Goal: Transaction & Acquisition: Purchase product/service

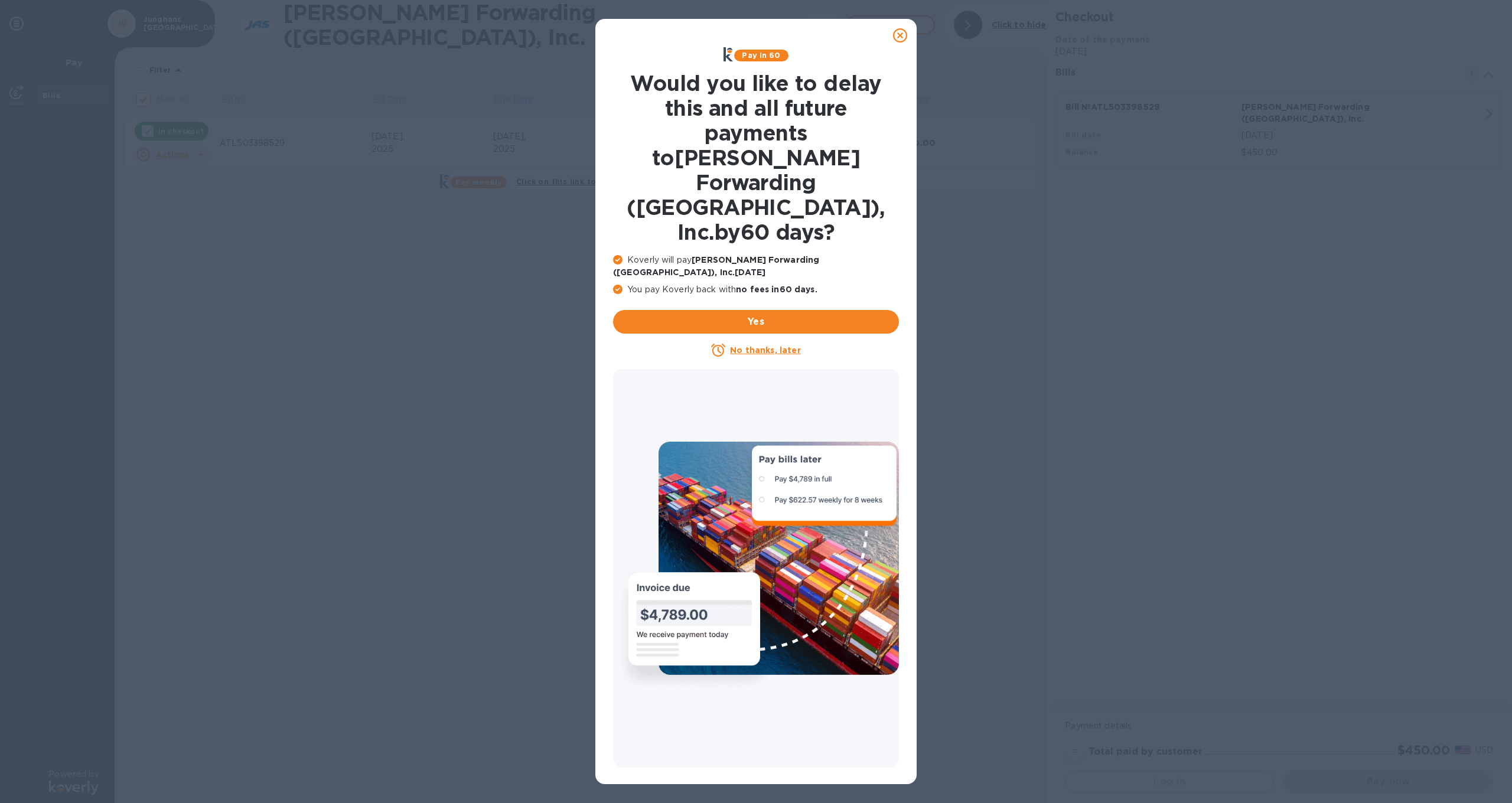
click at [1038, 300] on div "Pay in 60 Would you like to delay this and all future payments to [PERSON_NAME]…" at bounding box center [756, 402] width 1512 height 803
click at [896, 33] on icon at bounding box center [900, 36] width 14 height 14
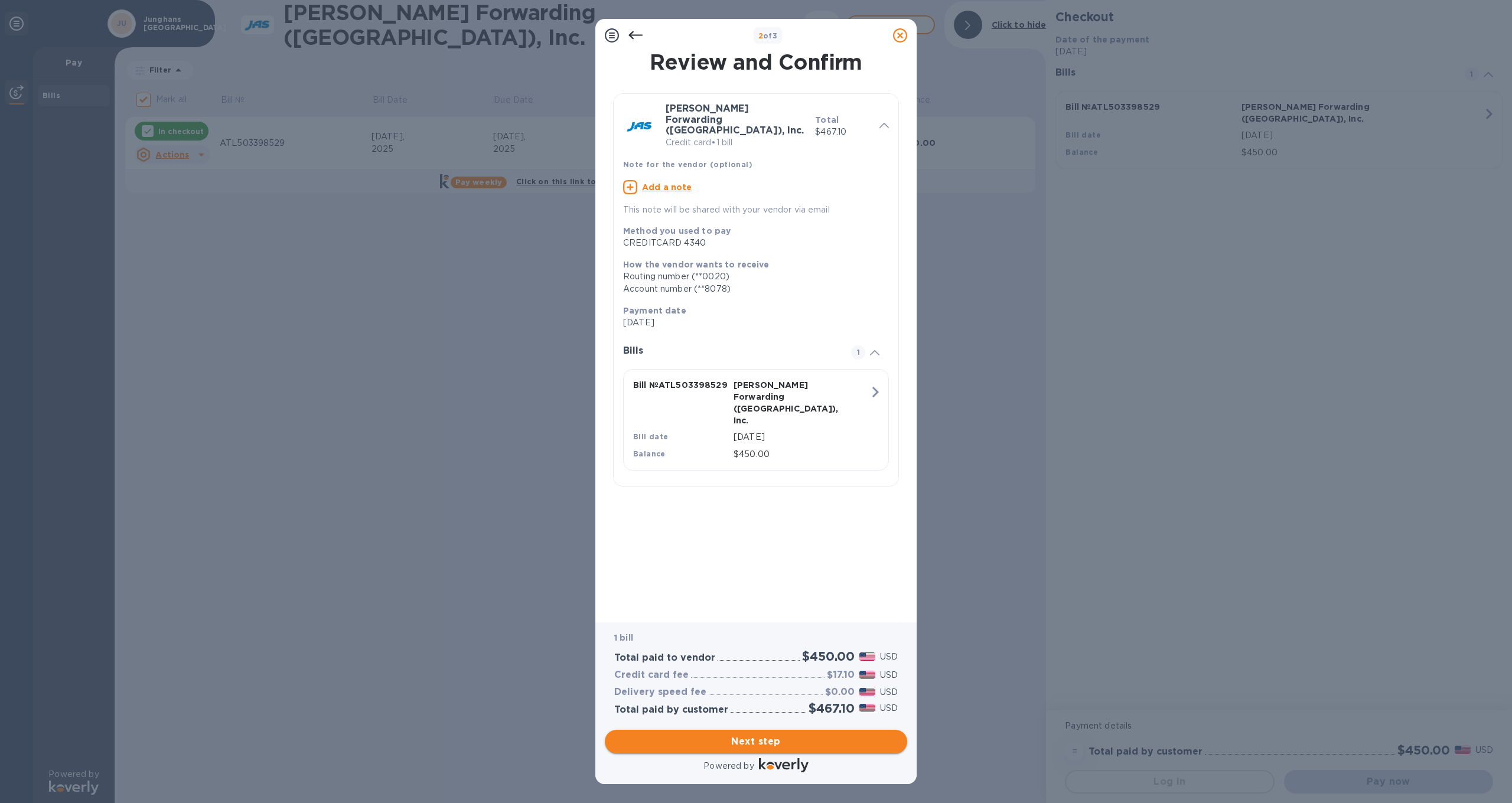
click at [743, 737] on span "Next step" at bounding box center [756, 741] width 283 height 14
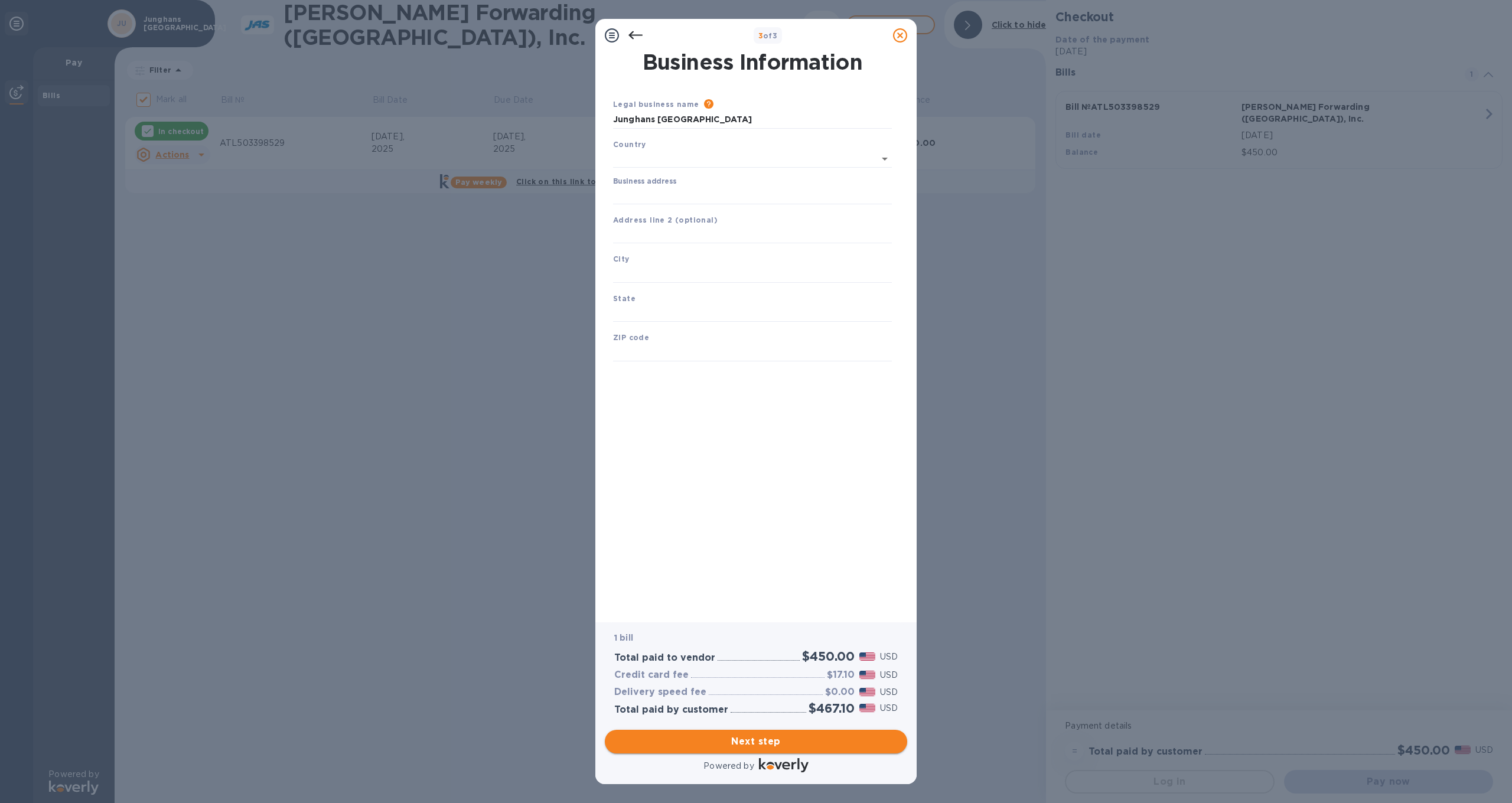
type input "[GEOGRAPHIC_DATA]"
type input "Junghans USA INC"
type input "[GEOGRAPHIC_DATA]"
click at [765, 328] on div "ZIP code" at bounding box center [753, 344] width 289 height 40
type input "GA"
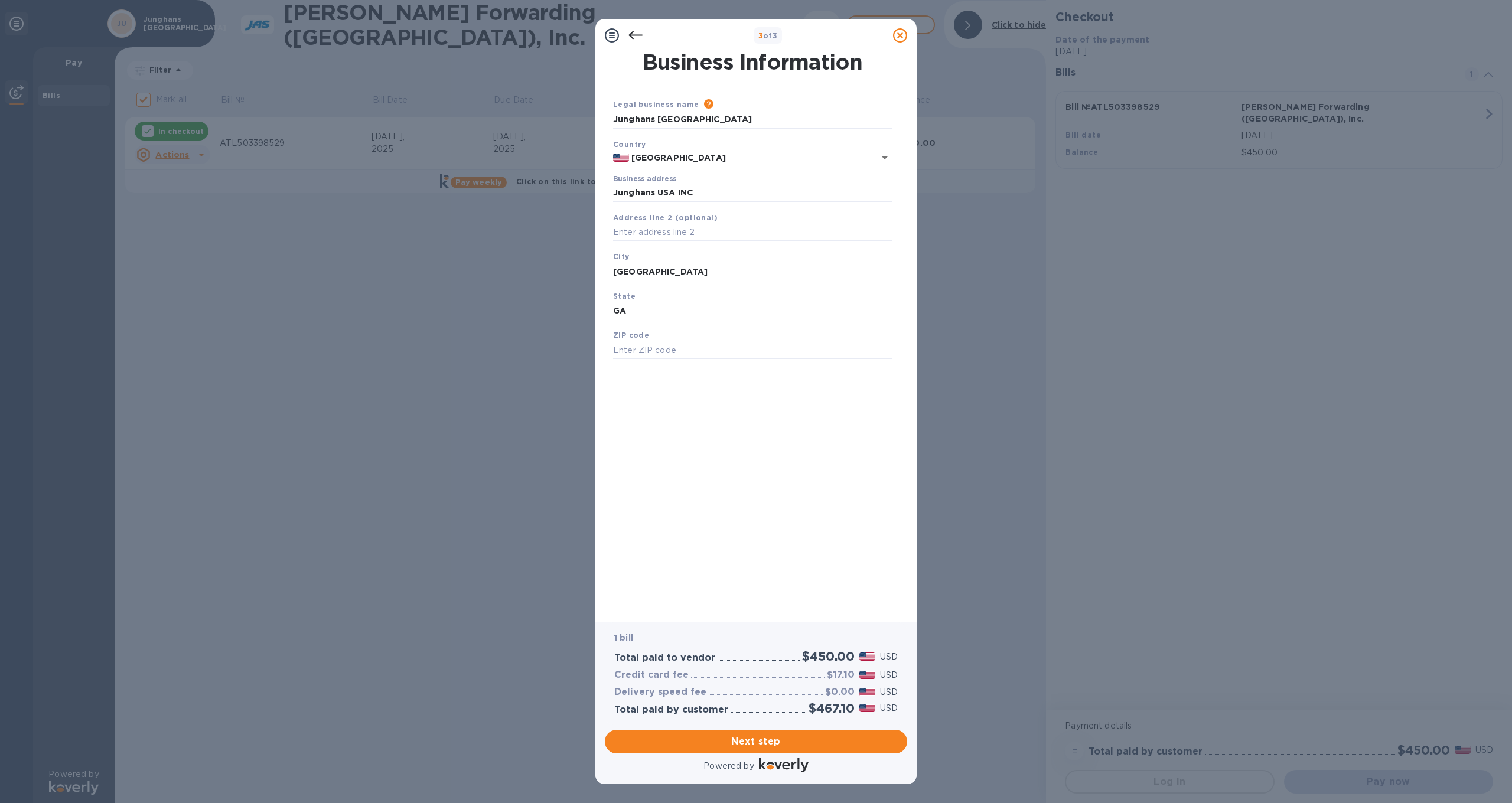
click at [761, 366] on div "Save" at bounding box center [753, 368] width 289 height 10
type input "30523"
click at [769, 743] on span "Next step" at bounding box center [756, 741] width 283 height 14
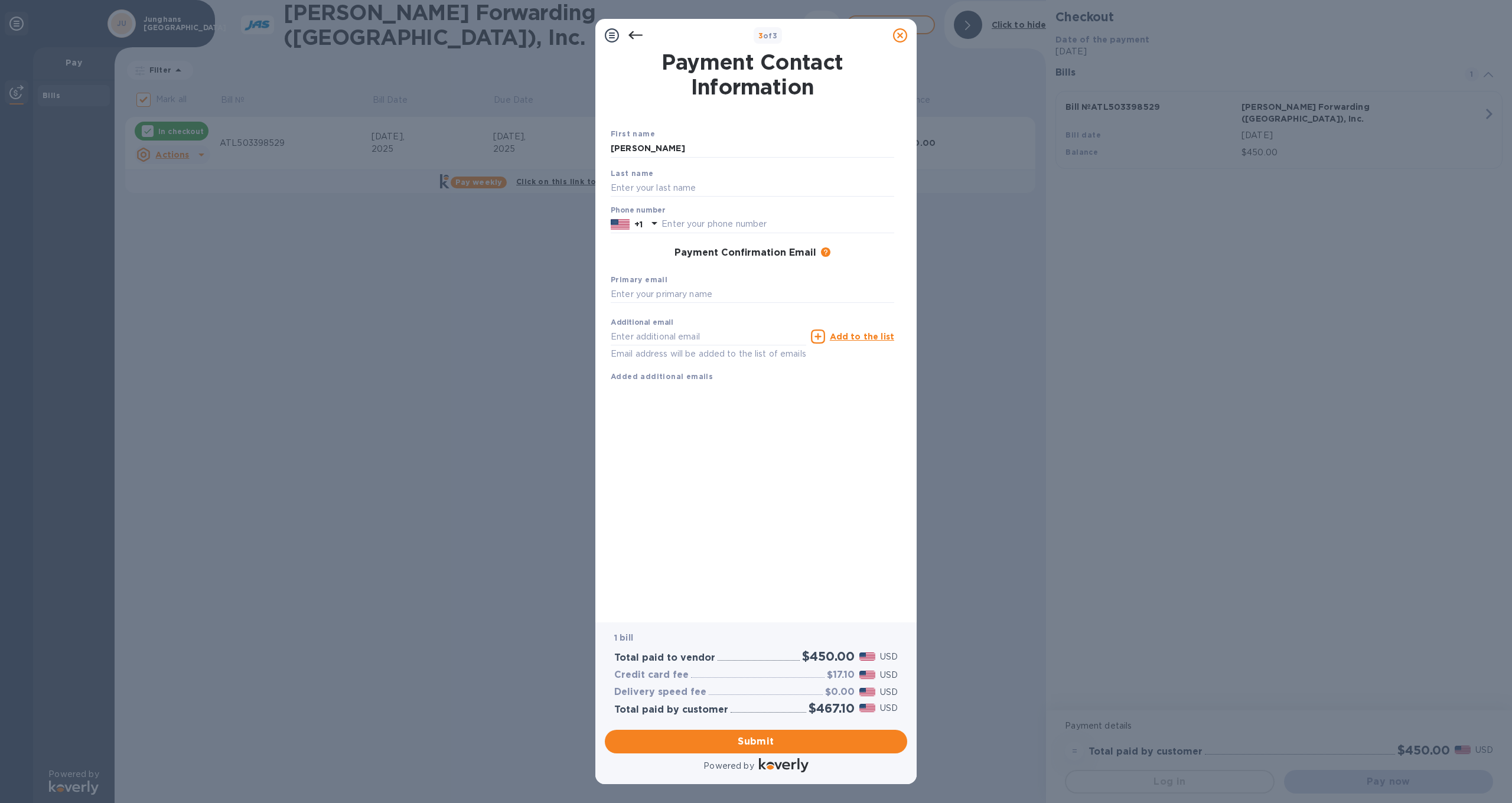
click at [828, 208] on div "Phone number +1" at bounding box center [753, 219] width 283 height 27
click at [688, 151] on input "[PERSON_NAME]" at bounding box center [753, 149] width 283 height 17
type input "[PERSON_NAME]"
type input "5613344806"
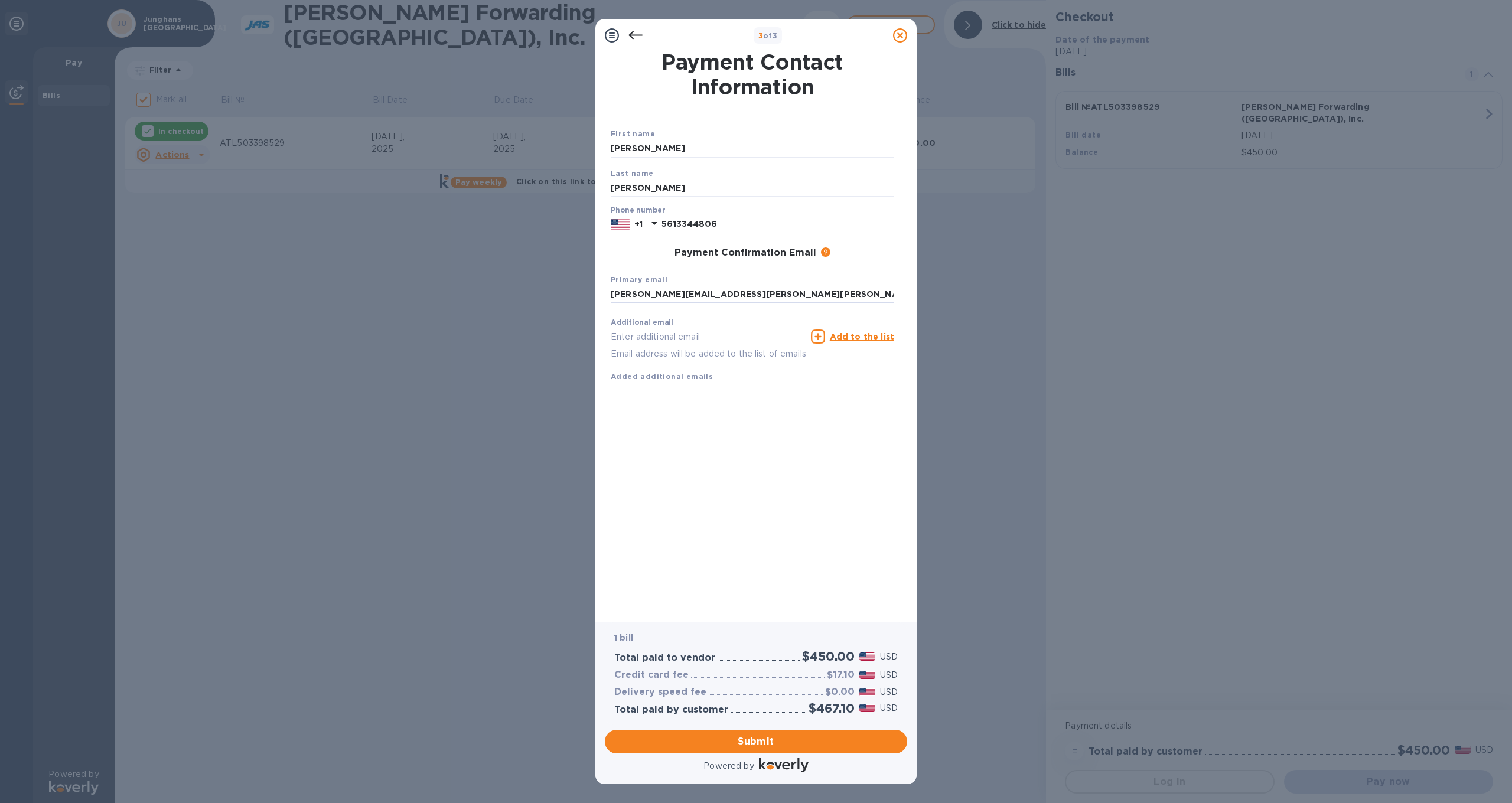
type input "[PERSON_NAME][EMAIL_ADDRESS][PERSON_NAME][PERSON_NAME][DOMAIN_NAME]"
click at [798, 461] on div "Payment Contact Information First name [PERSON_NAME] Last name [PERSON_NAME] Ph…" at bounding box center [756, 328] width 290 height 554
click at [672, 335] on input "text" at bounding box center [709, 336] width 196 height 17
drag, startPoint x: 726, startPoint y: 462, endPoint x: 727, endPoint y: 471, distance: 9.1
click at [727, 462] on div "Payment Contact Information First name [PERSON_NAME] Last name [PERSON_NAME] Ph…" at bounding box center [756, 328] width 290 height 554
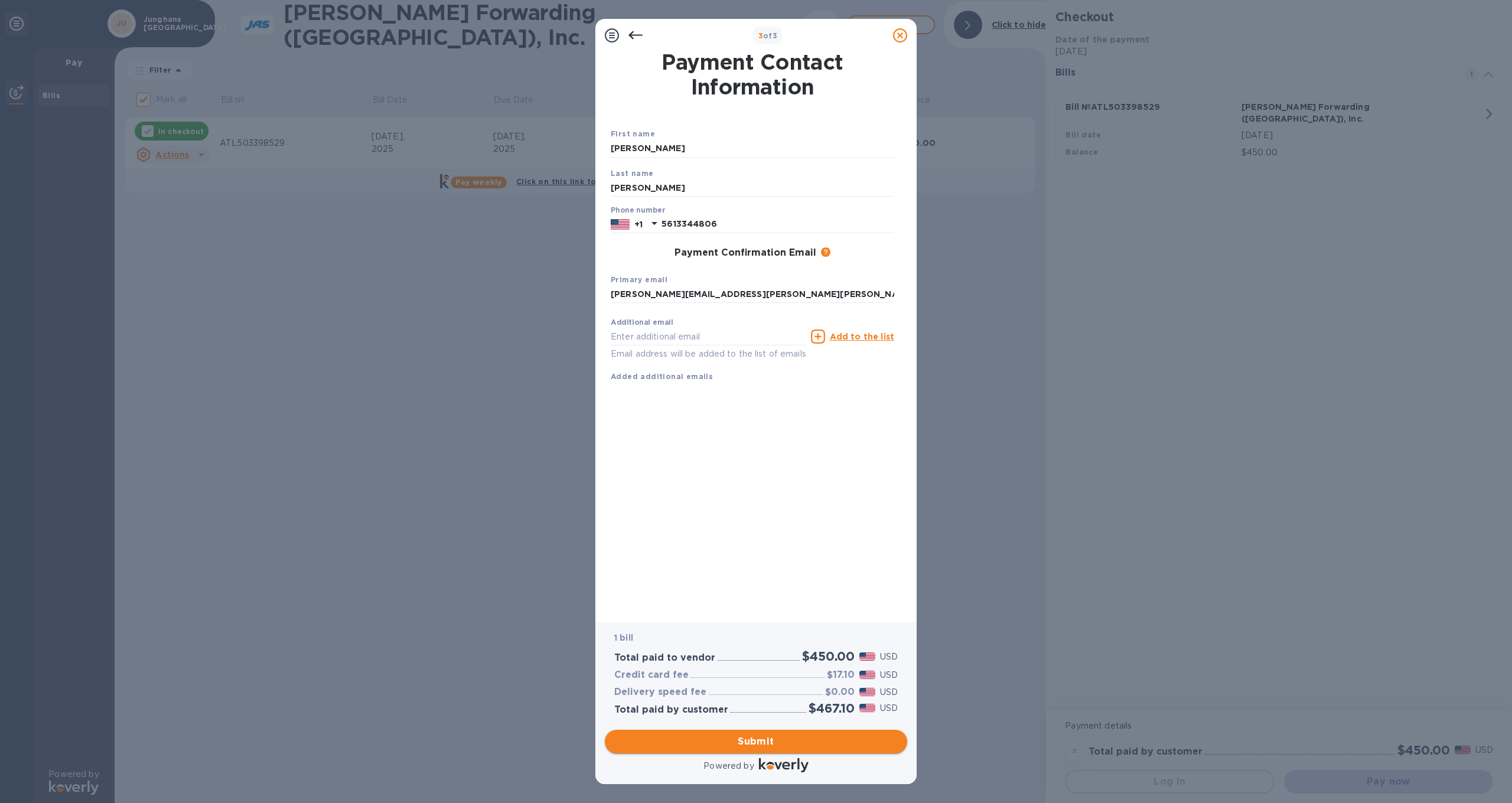
click at [758, 743] on span "Submit" at bounding box center [756, 741] width 283 height 14
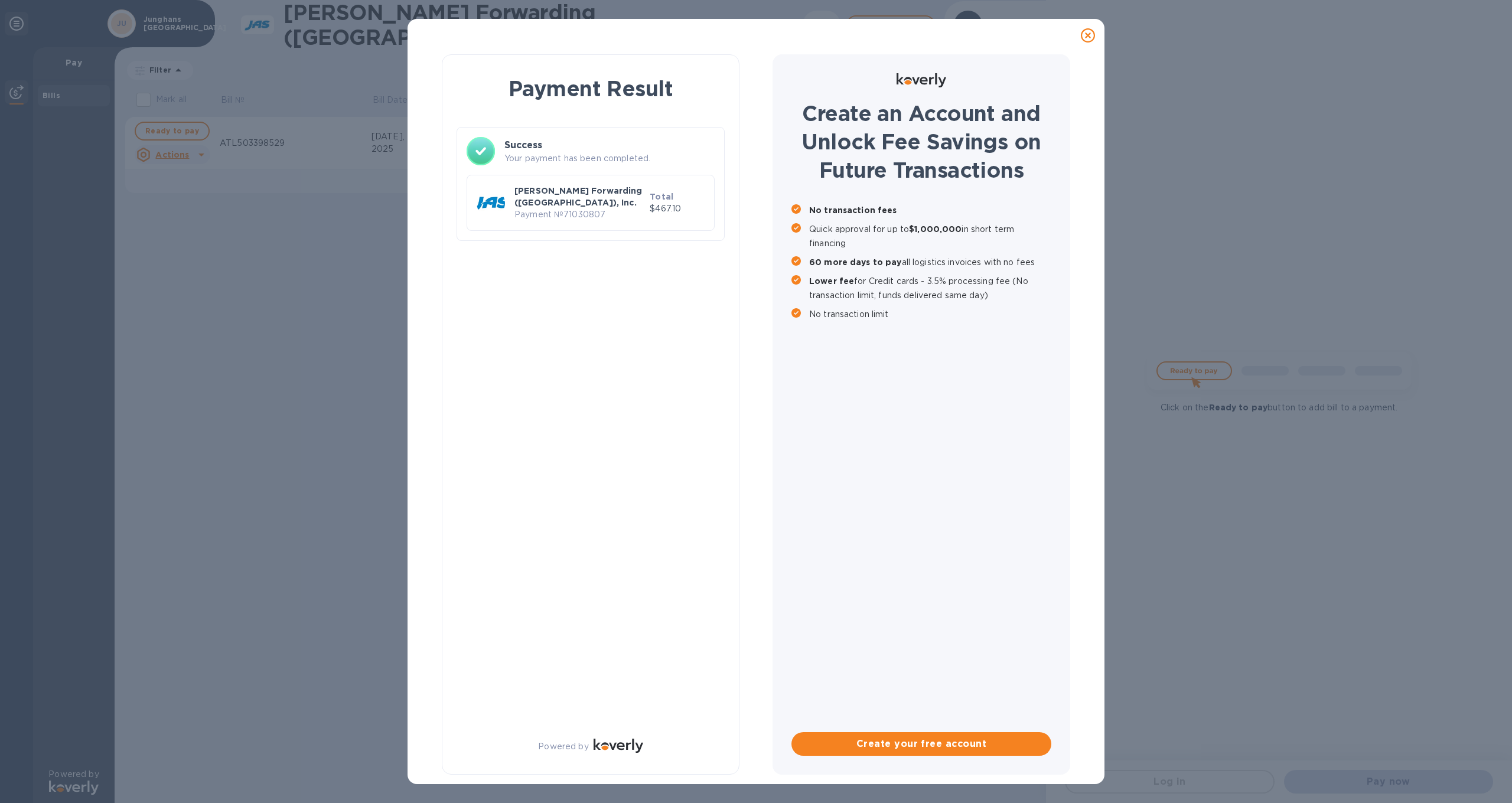
checkbox input "false"
click at [1089, 36] on icon at bounding box center [1088, 36] width 14 height 14
